Goal: Download file/media

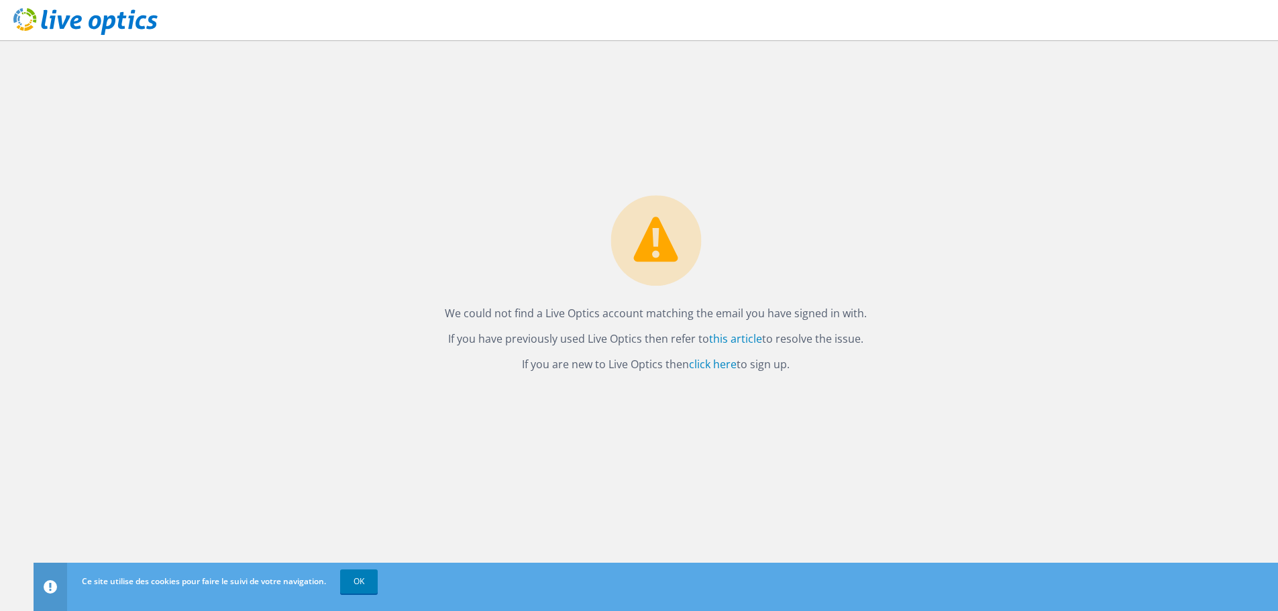
click at [64, 17] on icon at bounding box center [85, 22] width 144 height 28
click at [710, 366] on link "click here" at bounding box center [713, 364] width 48 height 15
click at [373, 578] on link "OK" at bounding box center [359, 582] width 38 height 24
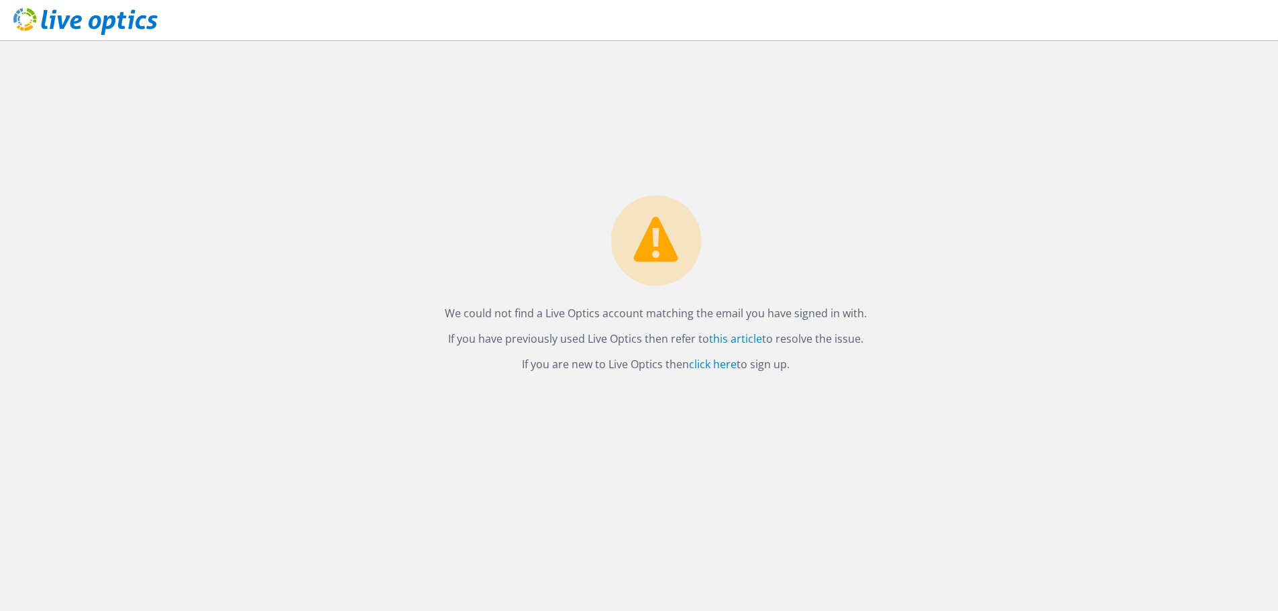
click at [84, 23] on icon at bounding box center [85, 22] width 144 height 28
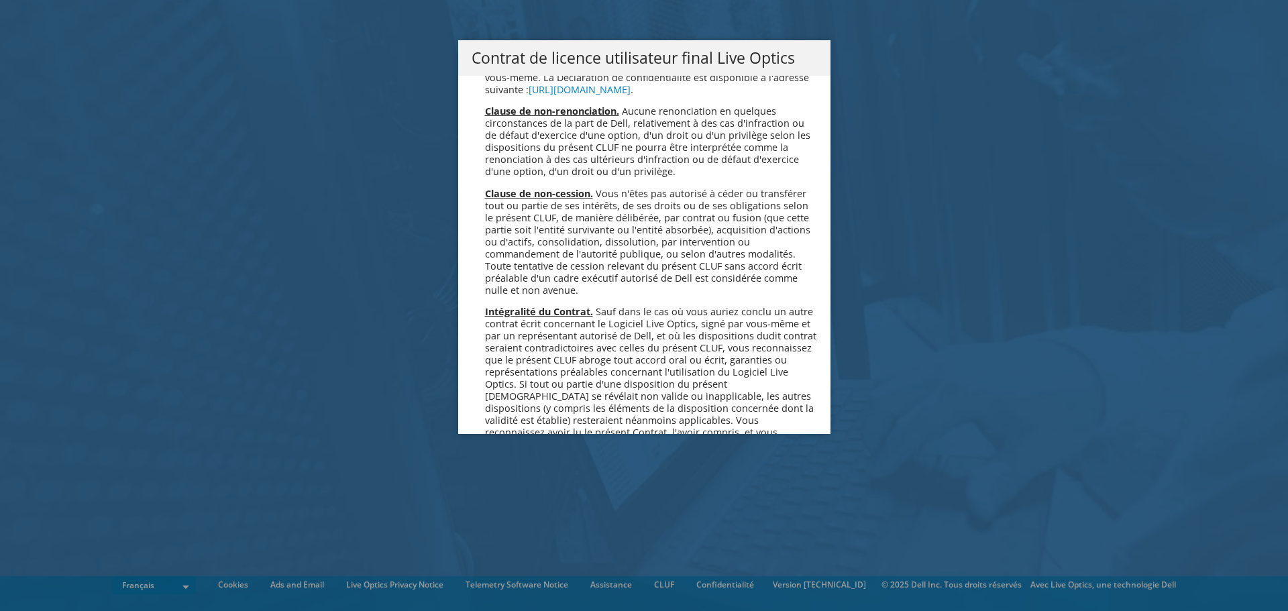
scroll to position [5931, 0]
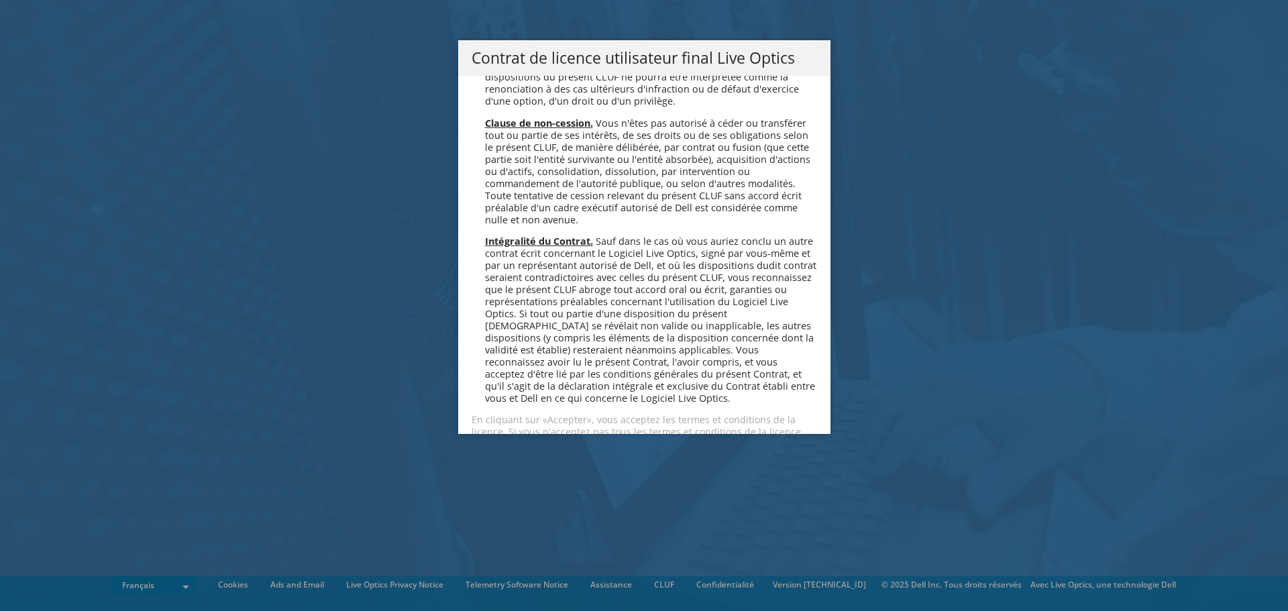
click at [504, 464] on link "Accepter" at bounding box center [512, 480] width 80 height 32
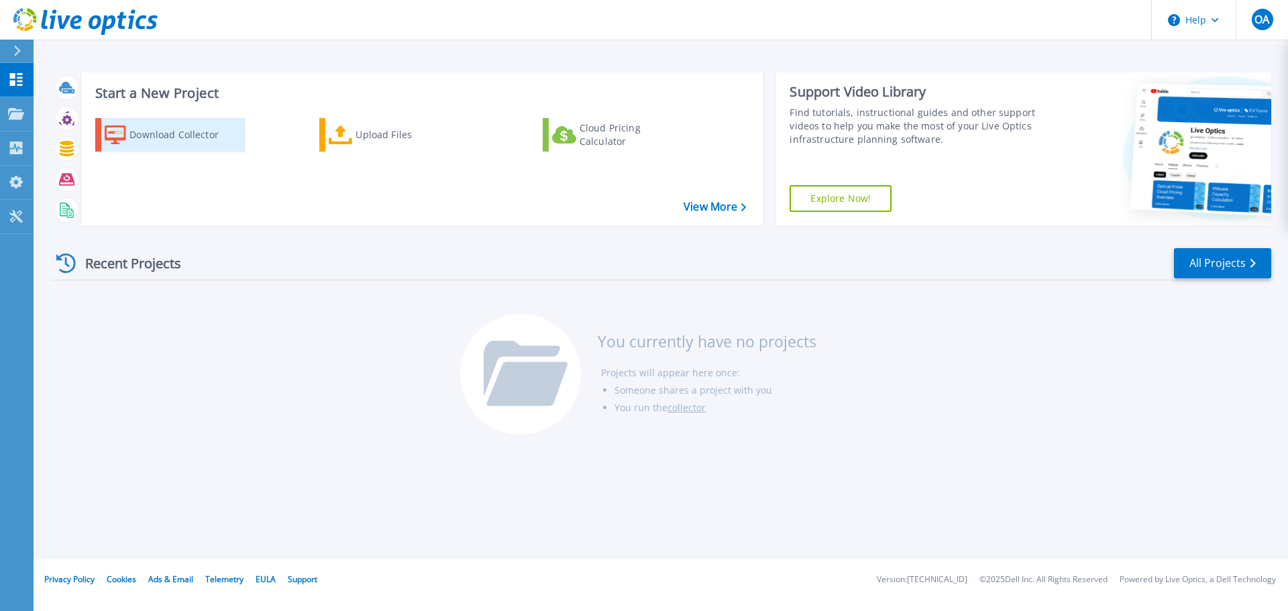
click at [183, 136] on div "Download Collector" at bounding box center [182, 134] width 107 height 27
